Goal: Book appointment/travel/reservation

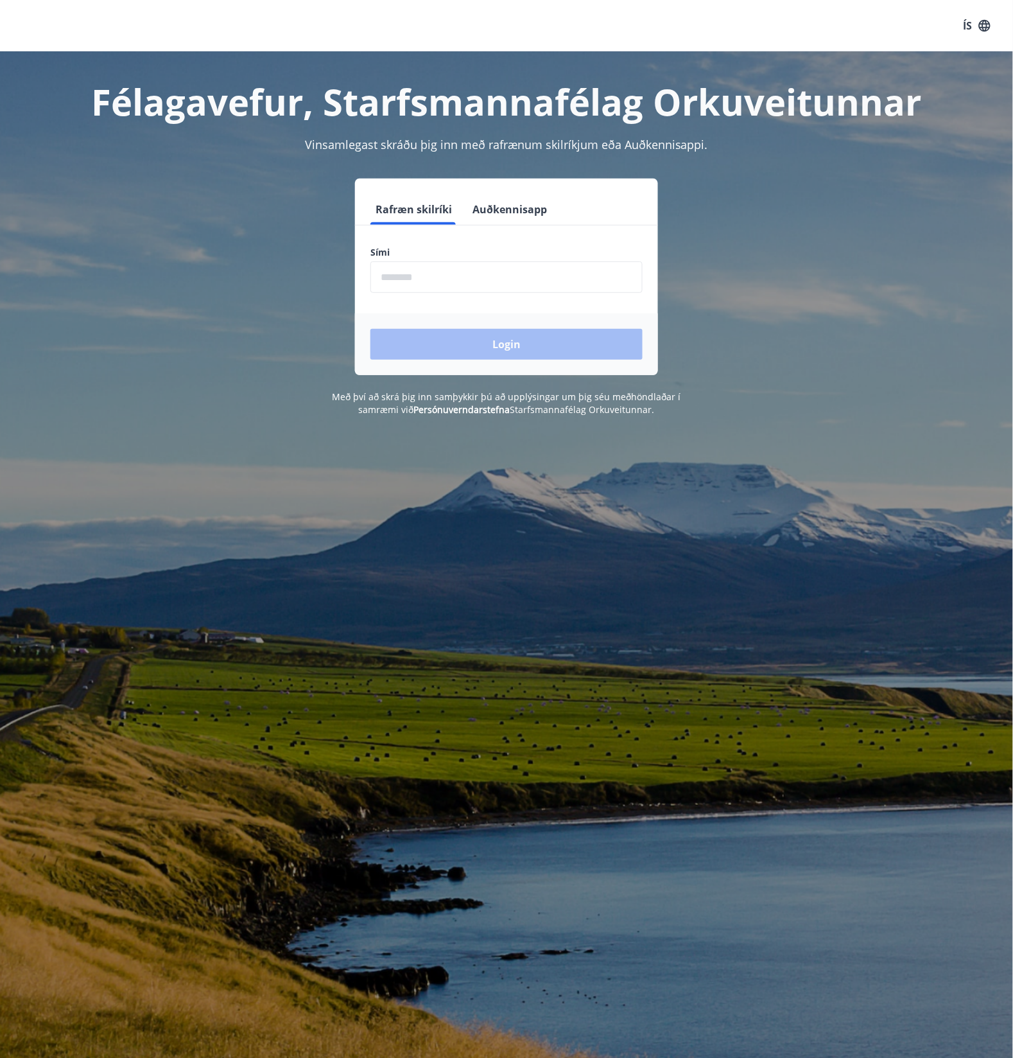
click at [534, 281] on input "phone" at bounding box center [506, 276] width 272 height 31
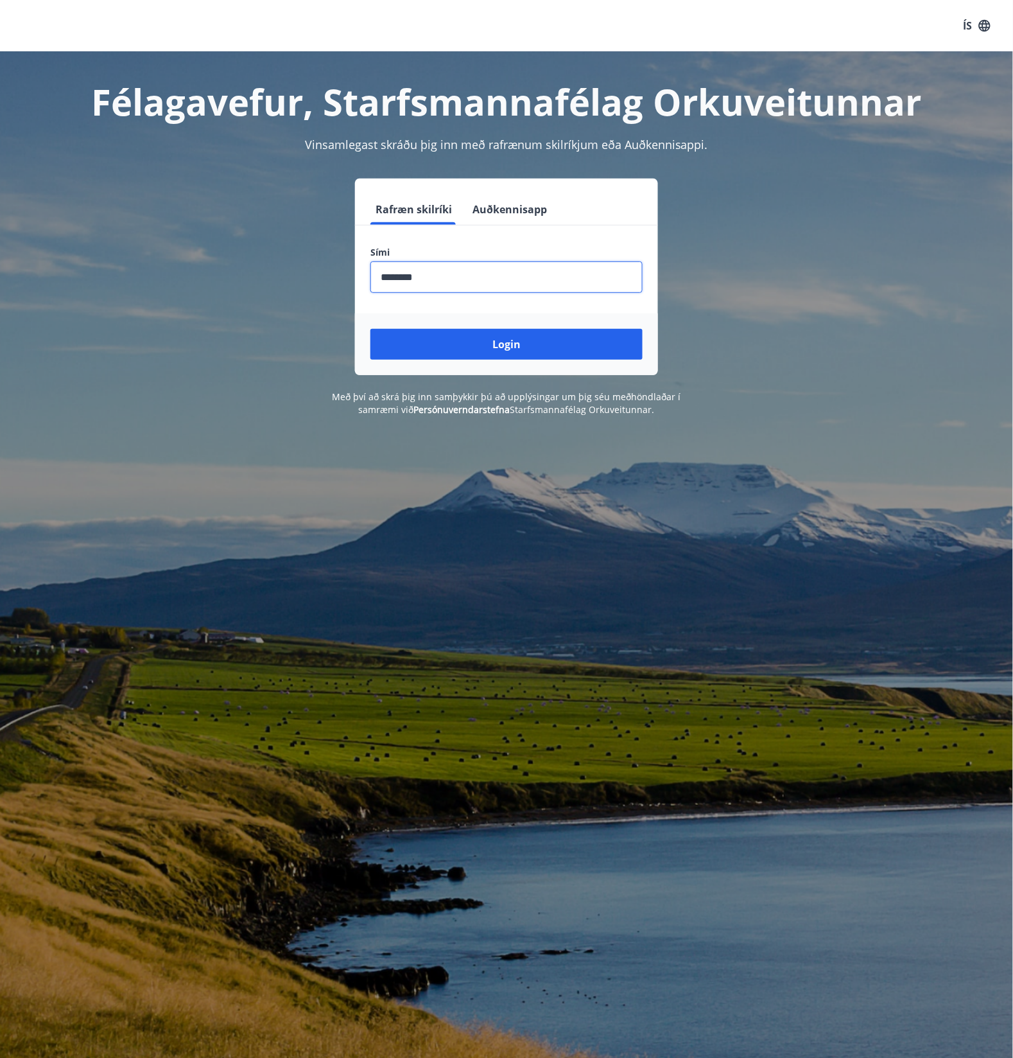
type input "********"
click at [370, 329] on button "Login" at bounding box center [506, 344] width 272 height 31
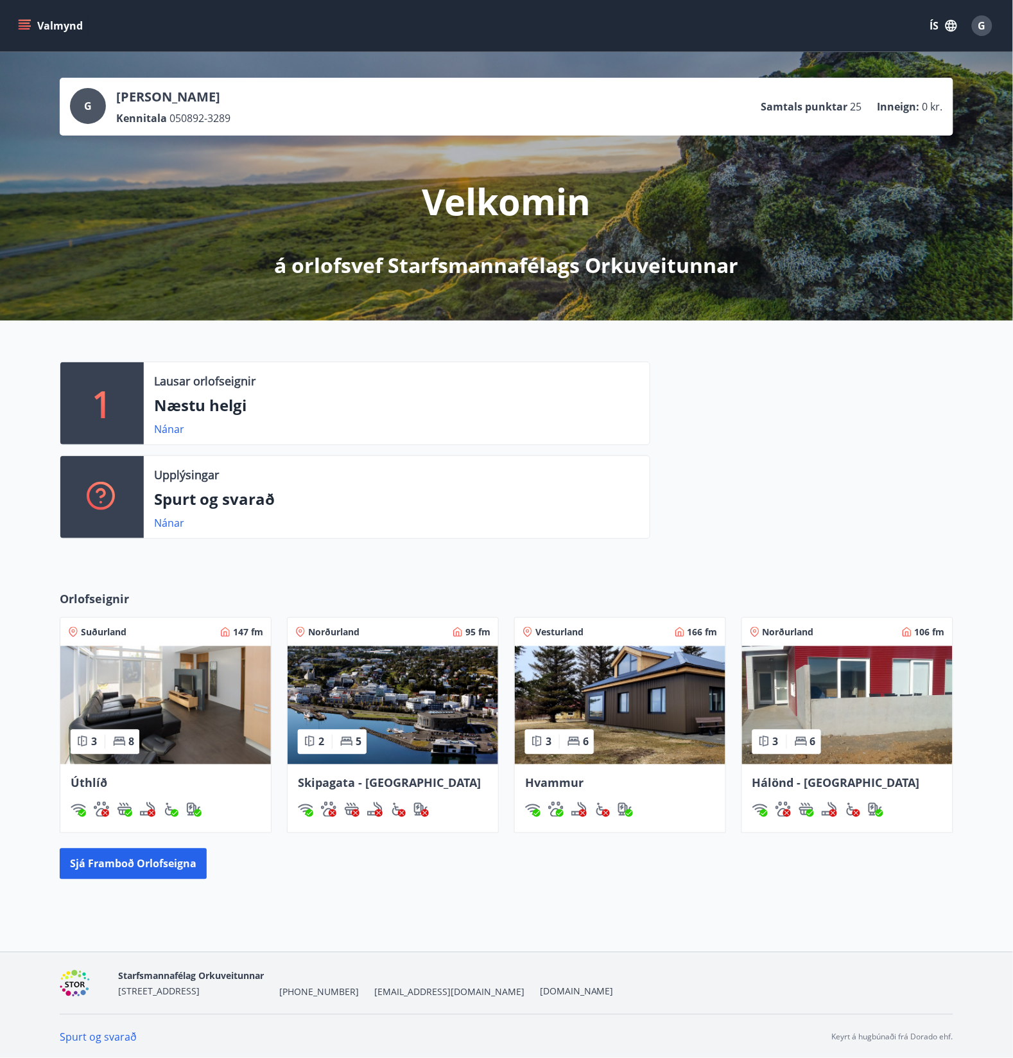
click at [794, 684] on img at bounding box center [847, 705] width 211 height 118
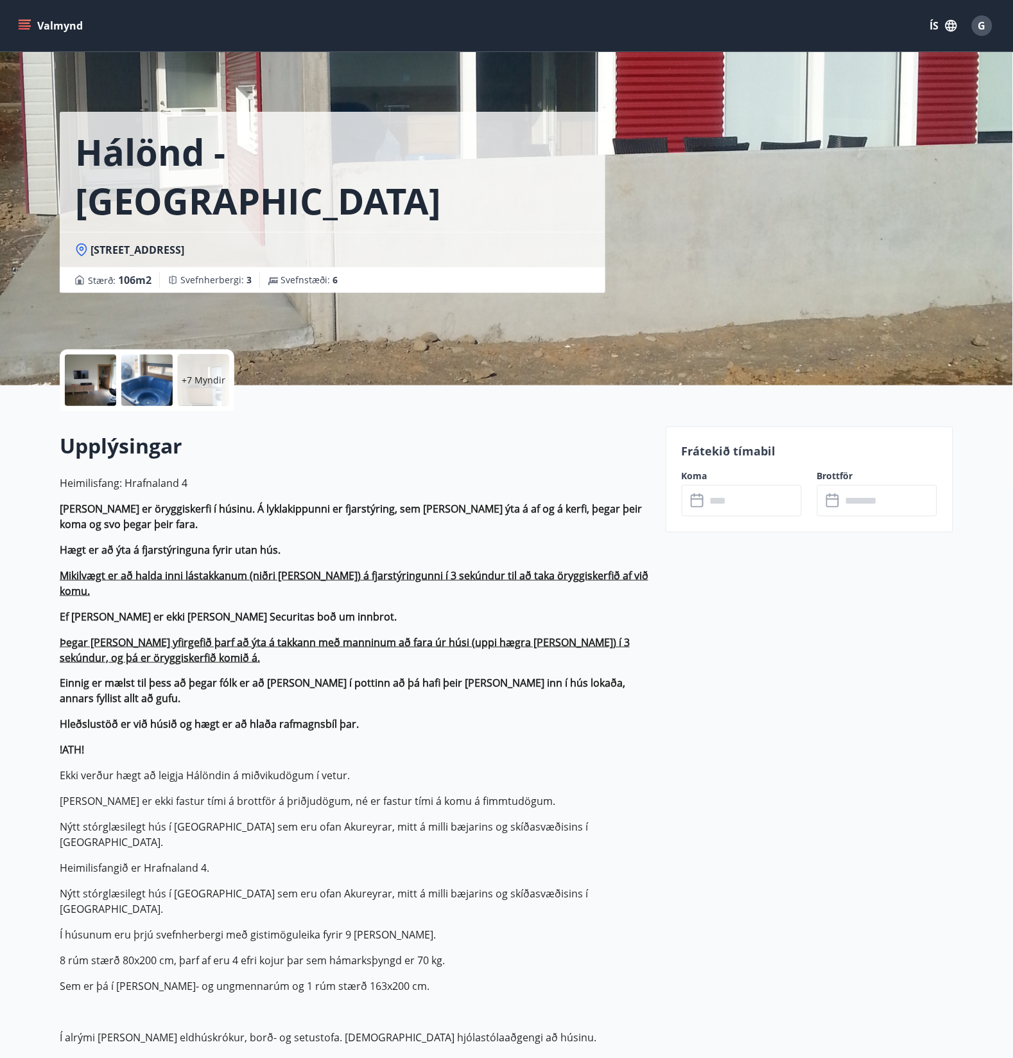
click at [756, 503] on input "text" at bounding box center [754, 500] width 96 height 31
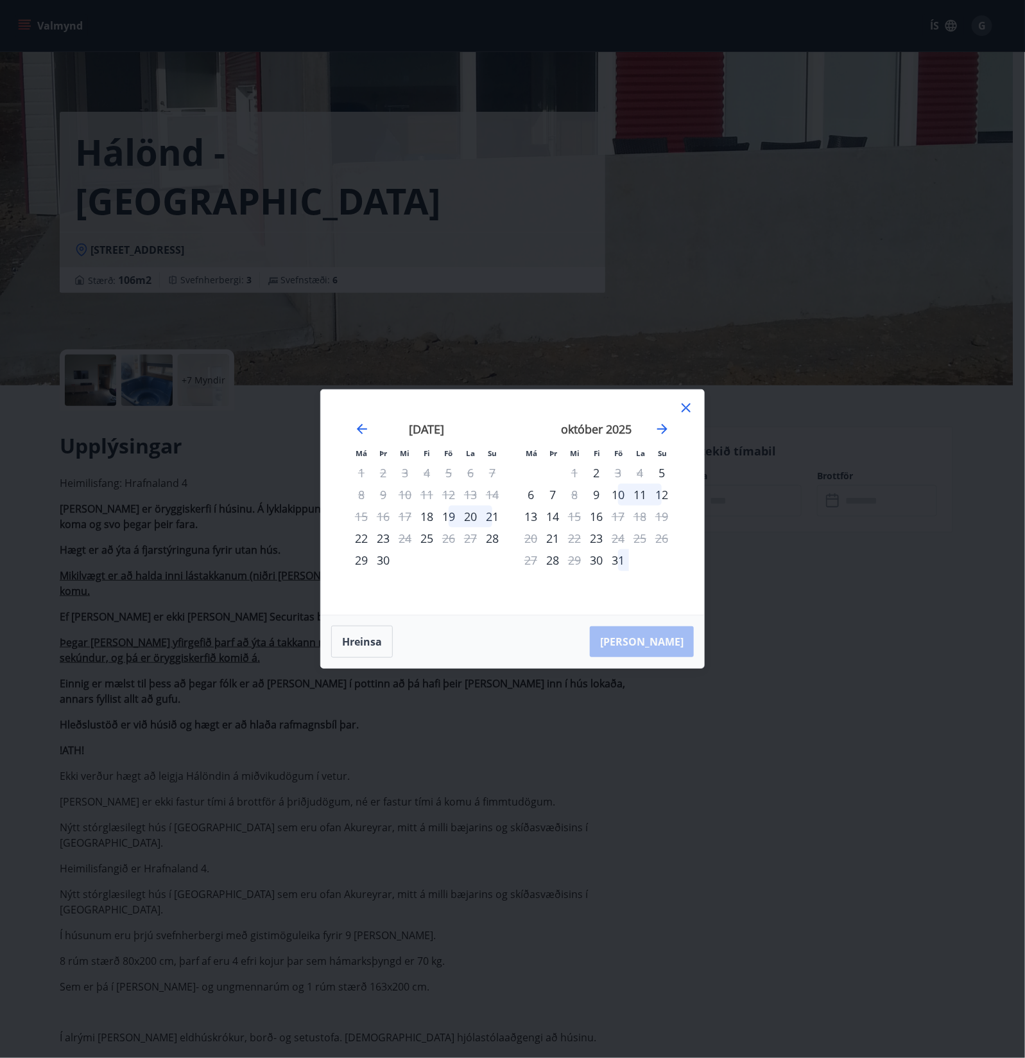
click at [453, 514] on div "19" at bounding box center [449, 516] width 22 height 22
click at [491, 516] on div "21" at bounding box center [493, 516] width 22 height 22
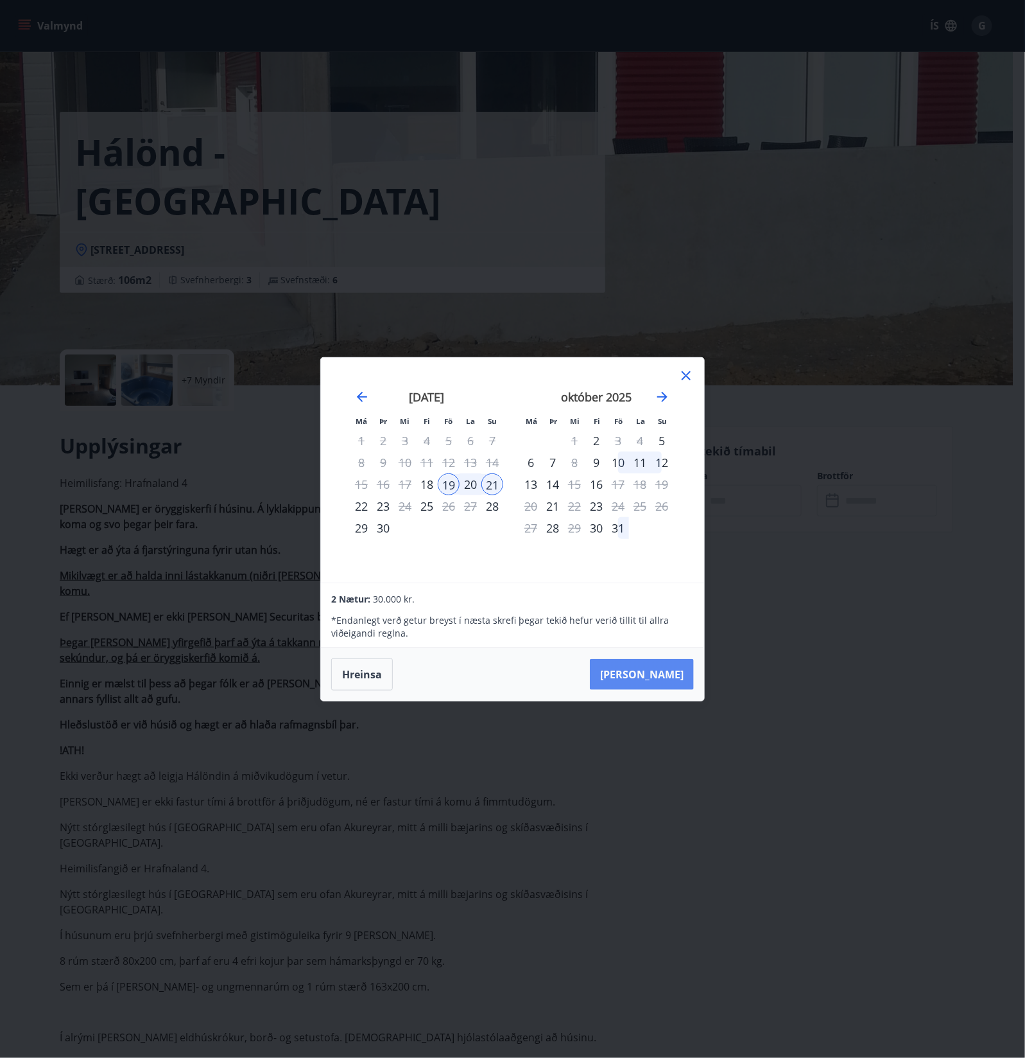
click at [670, 666] on button "Taka Frá" at bounding box center [642, 674] width 104 height 31
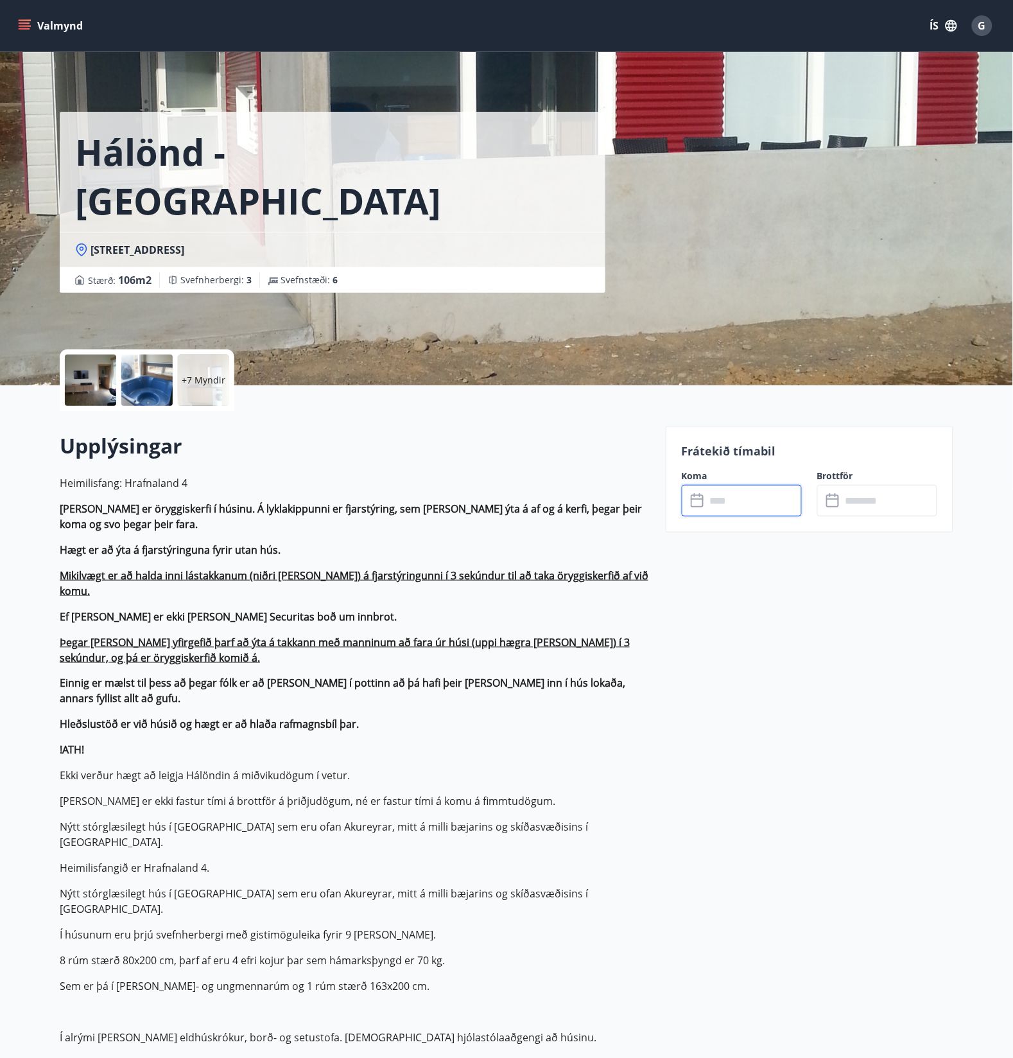
type input "******"
click at [724, 550] on span "0" at bounding box center [727, 548] width 8 height 14
click at [976, 23] on div "G" at bounding box center [982, 25] width 21 height 21
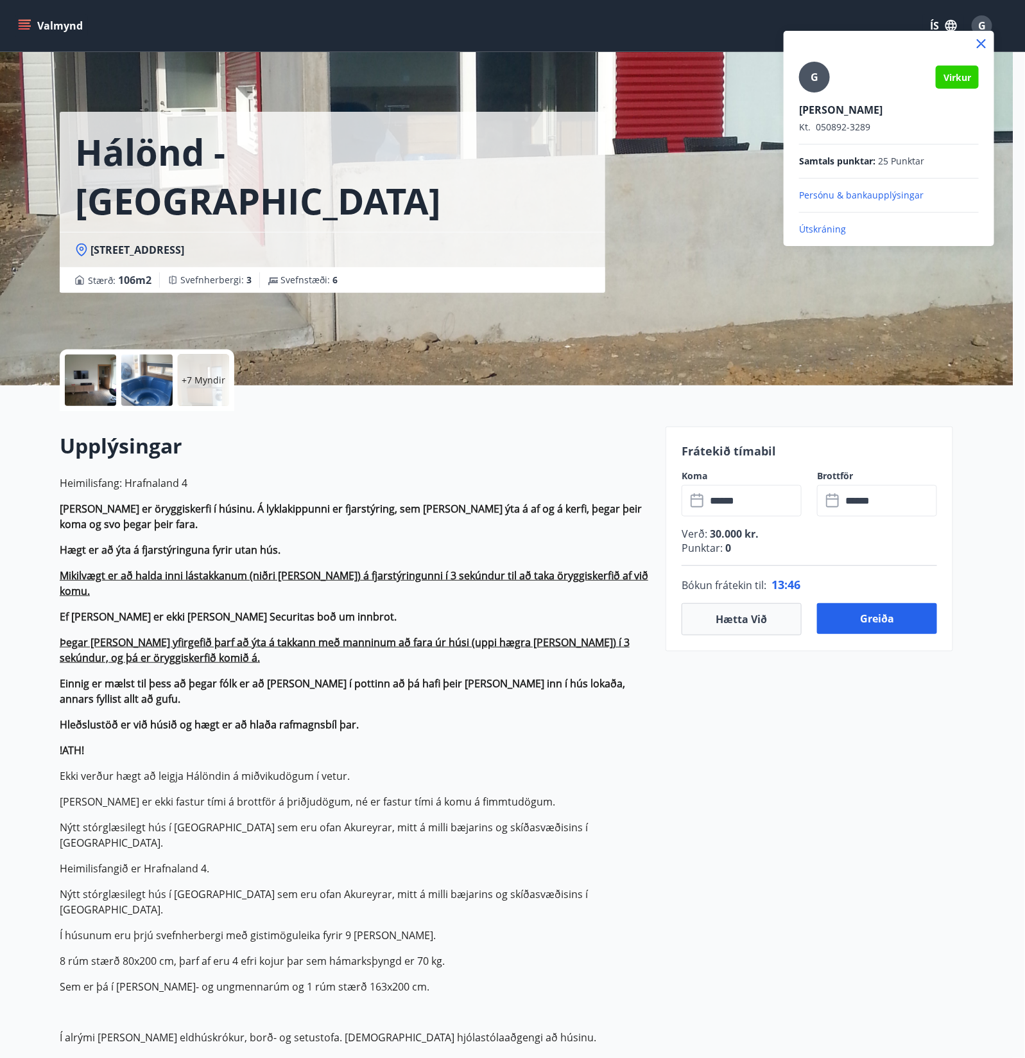
click at [877, 158] on div "Samtals punktar : 25 Punktar" at bounding box center [889, 161] width 180 height 13
click at [710, 549] on div at bounding box center [512, 529] width 1025 height 1058
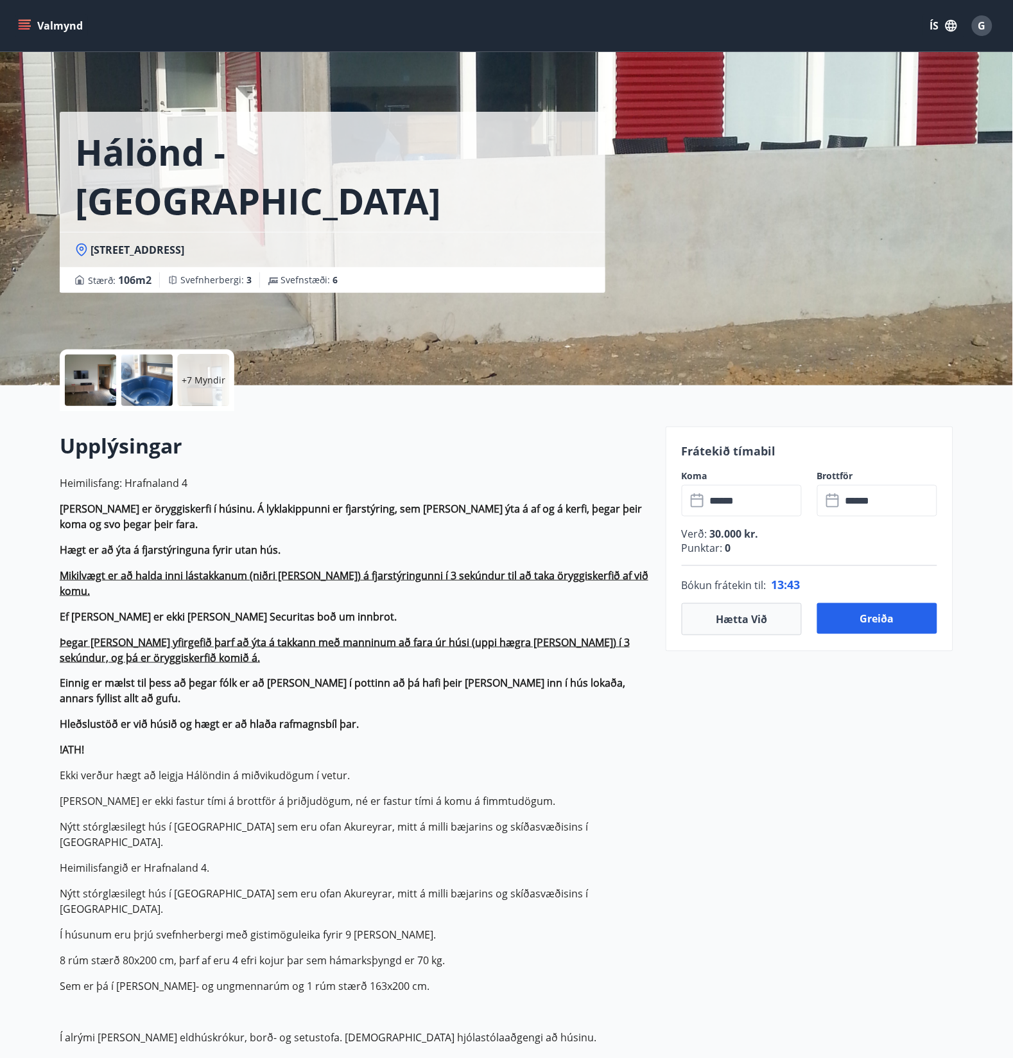
click at [748, 551] on p "Punktar : 0" at bounding box center [810, 548] width 256 height 14
click at [222, 369] on div "+7 Myndir" at bounding box center [203, 379] width 51 height 51
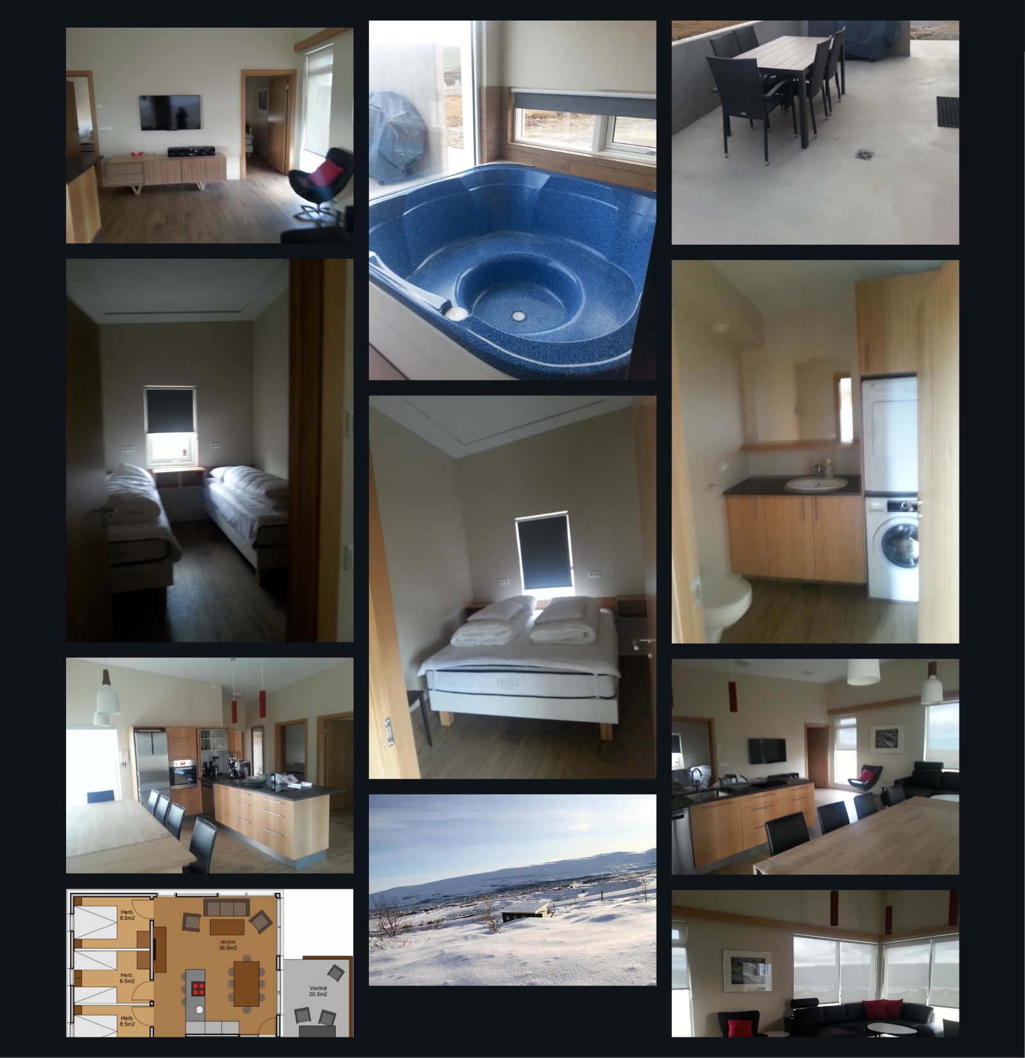
scroll to position [347, 0]
